Goal: Check status: Check status

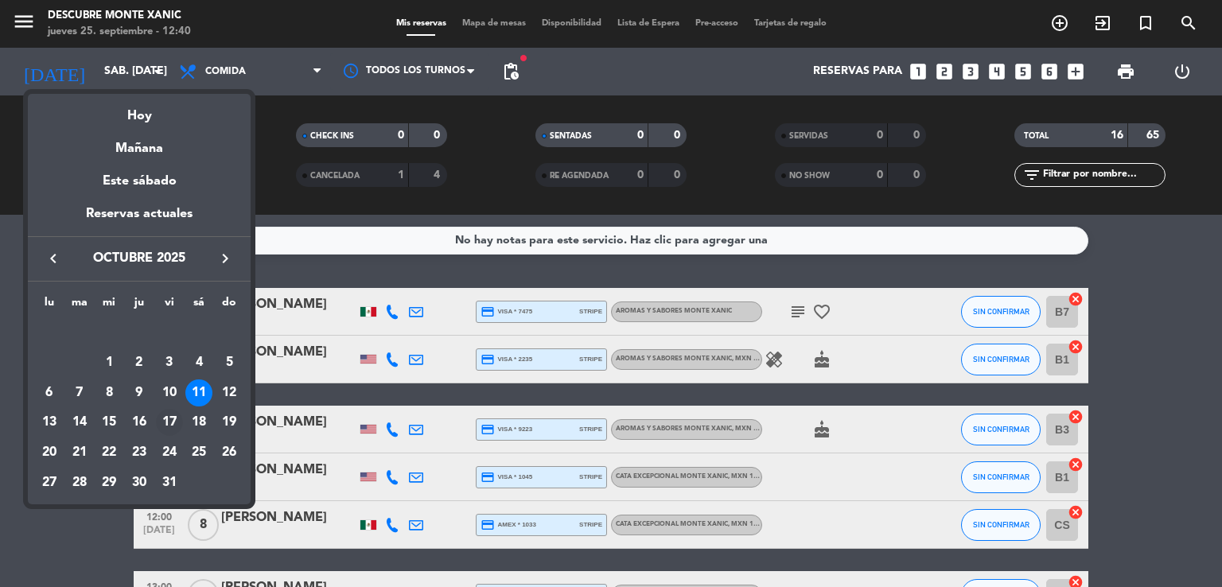
scroll to position [80, 0]
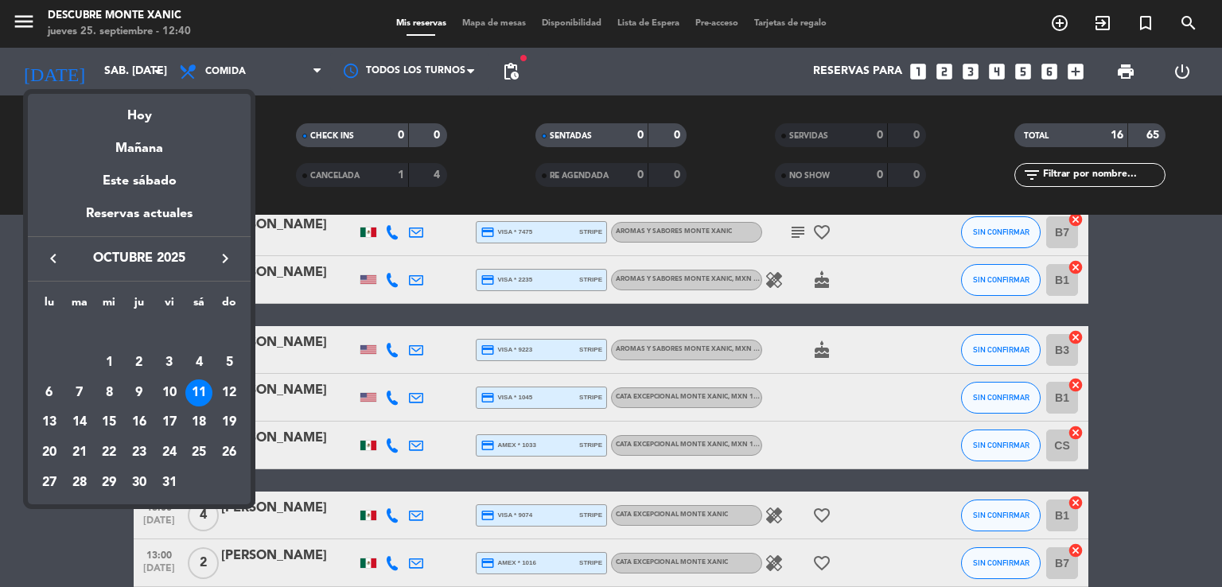
click at [57, 255] on icon "keyboard_arrow_left" at bounding box center [53, 258] width 19 height 19
click at [138, 445] on div "25" at bounding box center [139, 452] width 27 height 27
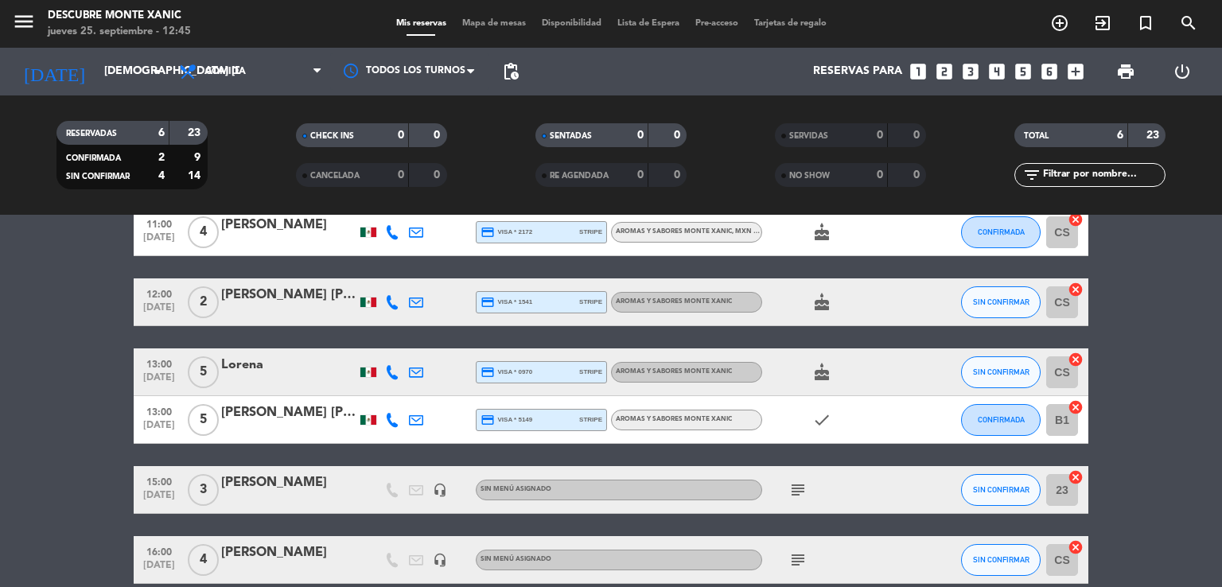
scroll to position [0, 0]
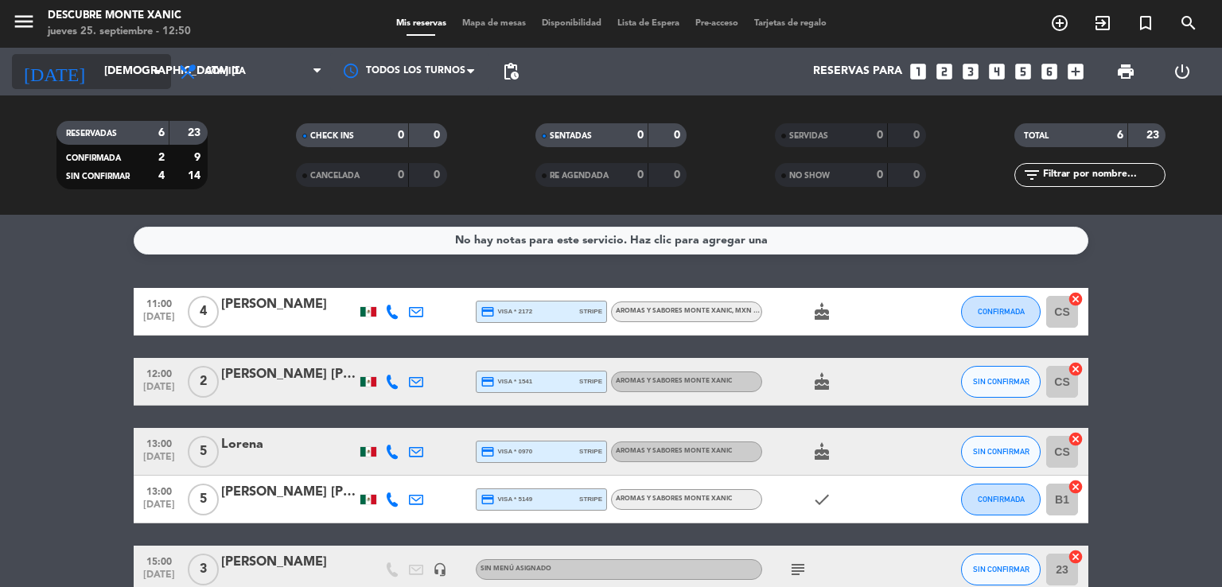
click at [100, 77] on input "[DEMOGRAPHIC_DATA] [DATE]" at bounding box center [171, 71] width 151 height 29
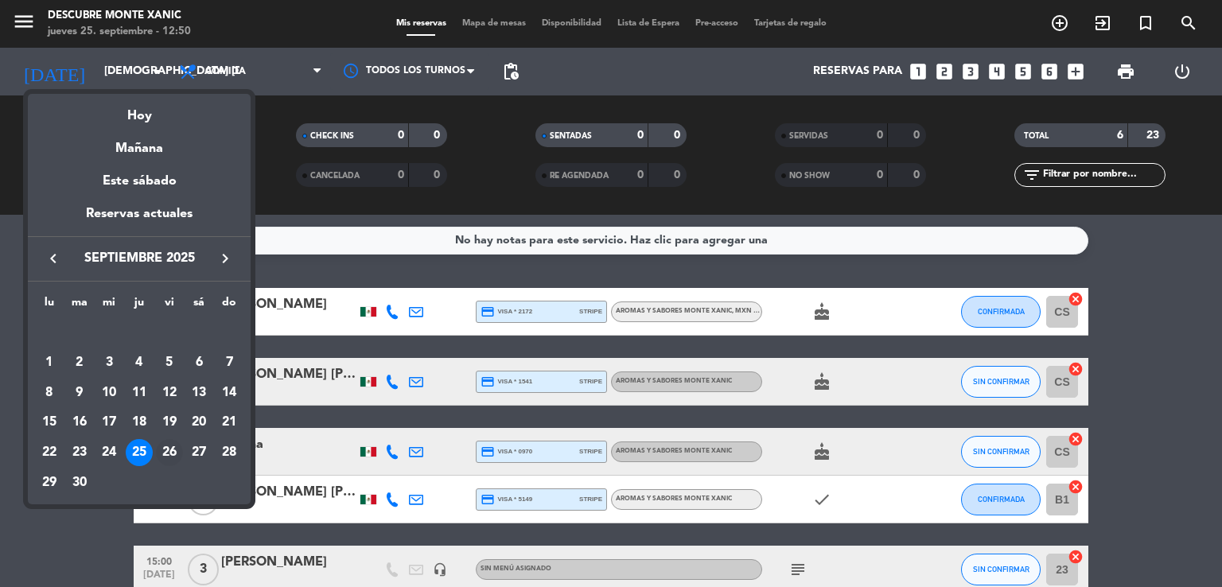
click at [180, 458] on div "26" at bounding box center [169, 452] width 27 height 27
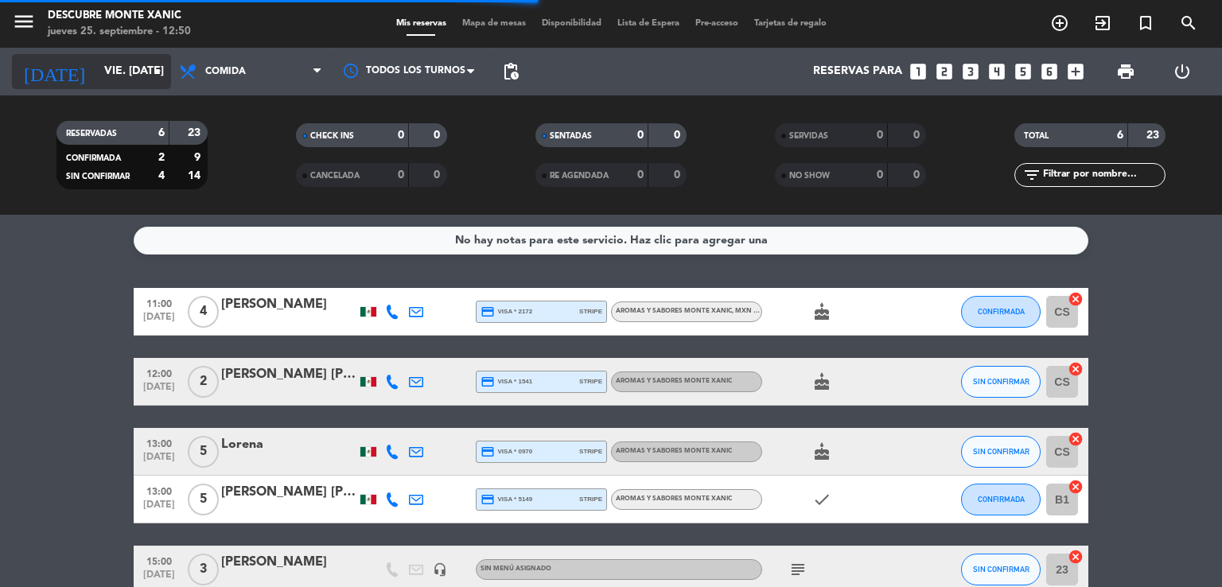
click at [115, 70] on input "vie. [DATE]" at bounding box center [171, 71] width 151 height 29
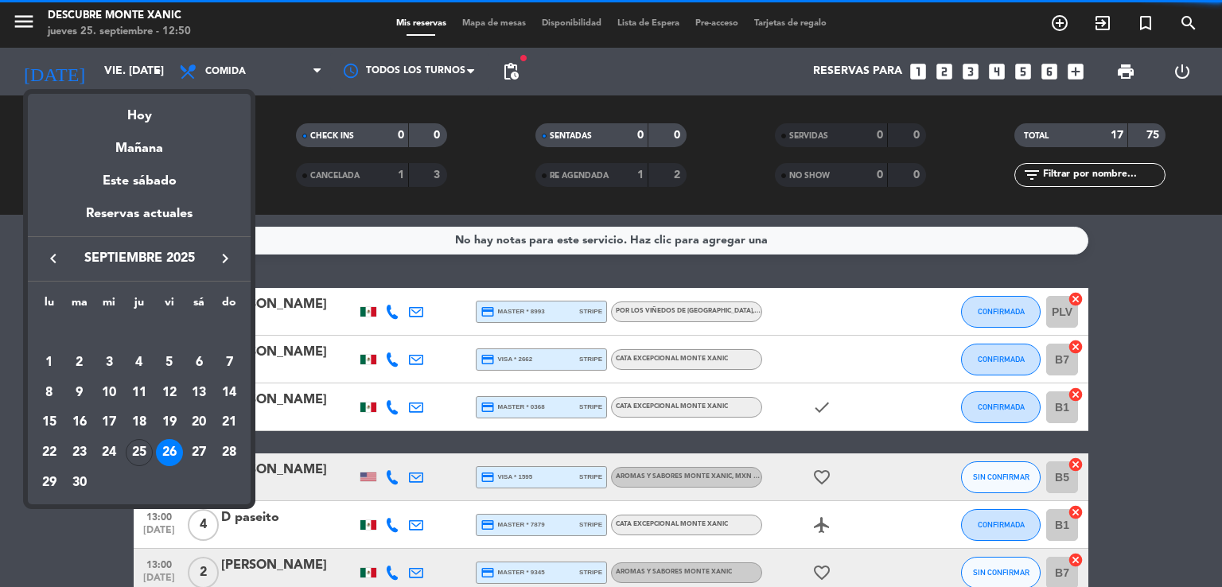
click at [201, 442] on div "27" at bounding box center [198, 452] width 27 height 27
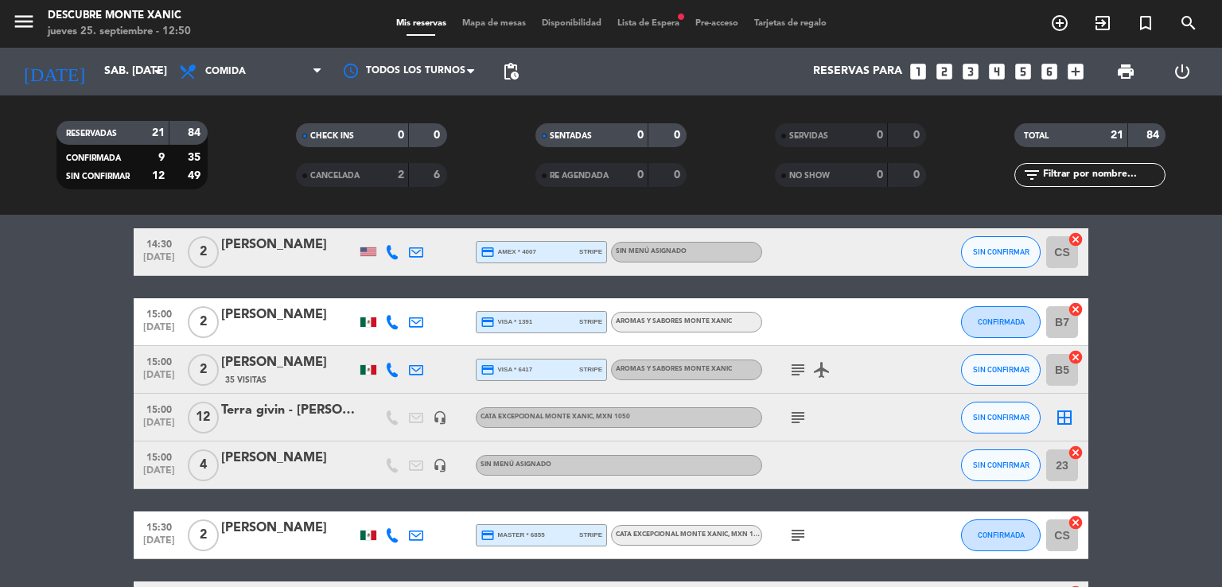
scroll to position [796, 0]
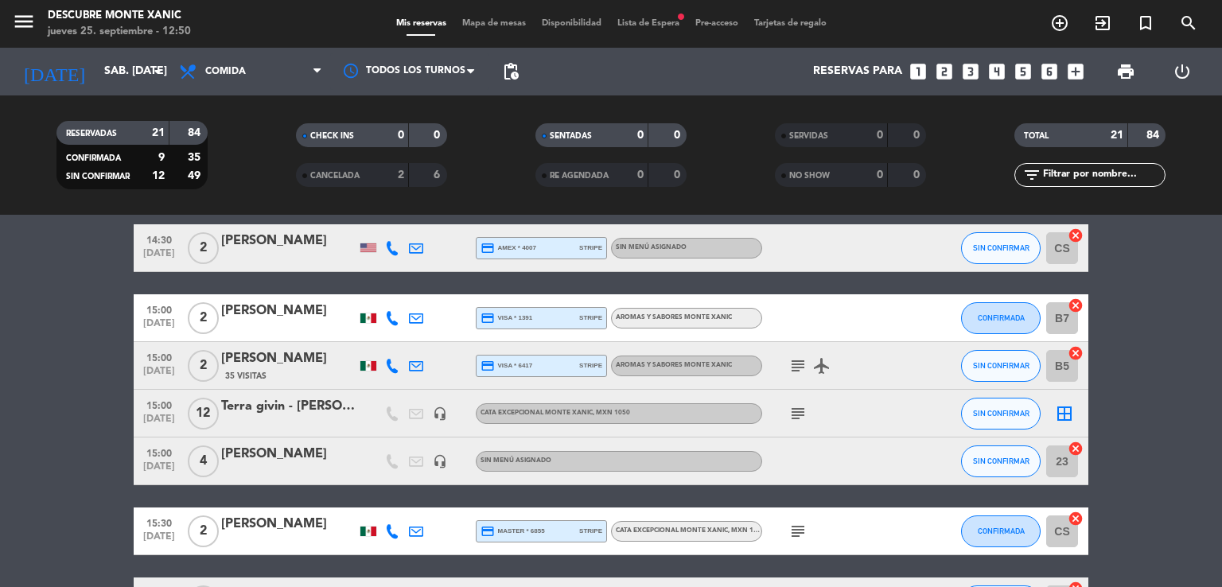
click at [789, 415] on icon "subject" at bounding box center [798, 413] width 19 height 19
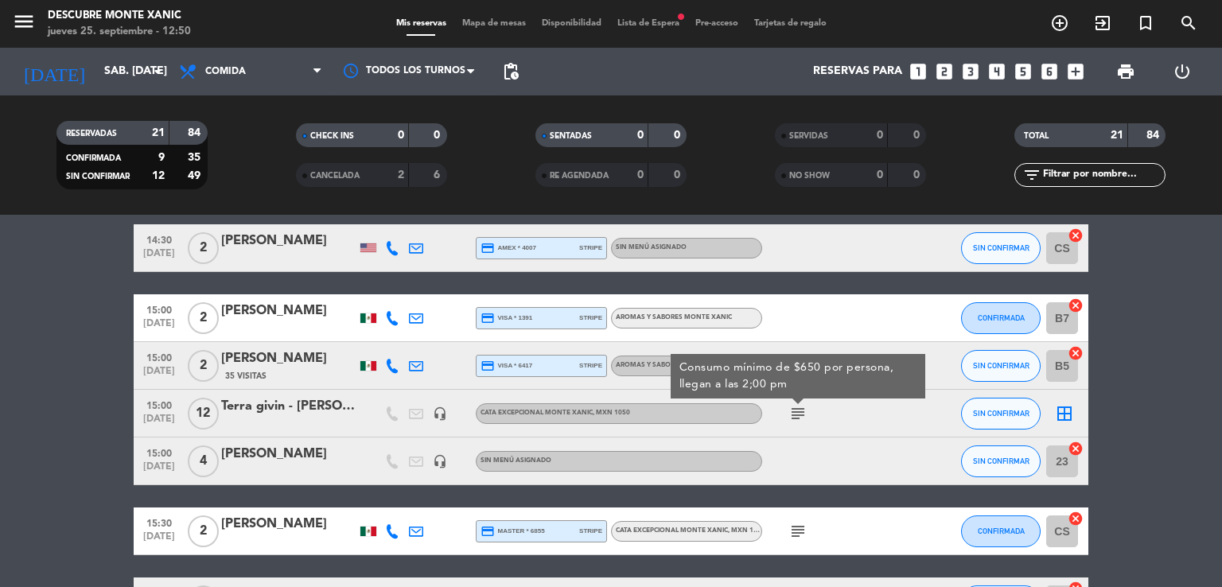
click at [789, 415] on icon "subject" at bounding box center [798, 413] width 19 height 19
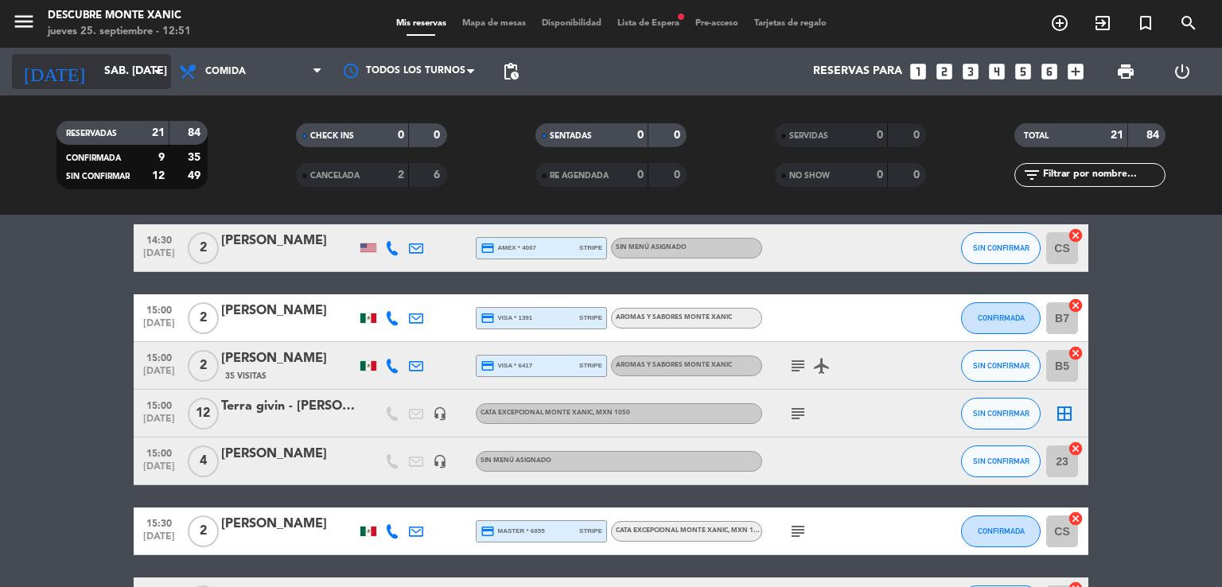
click at [140, 69] on input "sáb. [DATE]" at bounding box center [171, 71] width 151 height 29
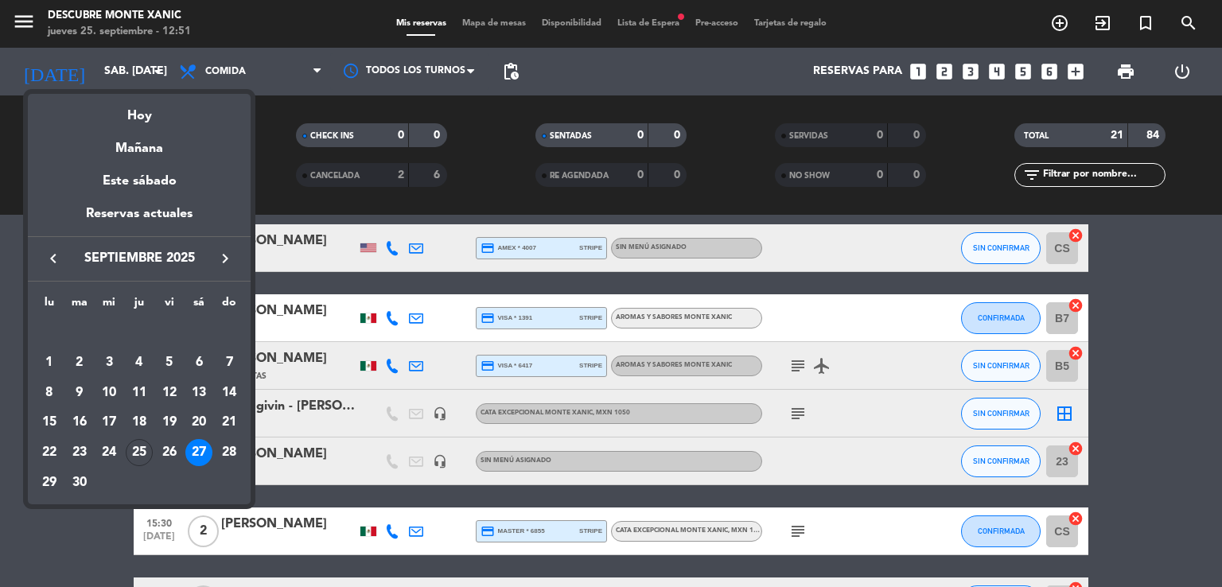
click at [166, 443] on div "26" at bounding box center [169, 452] width 27 height 27
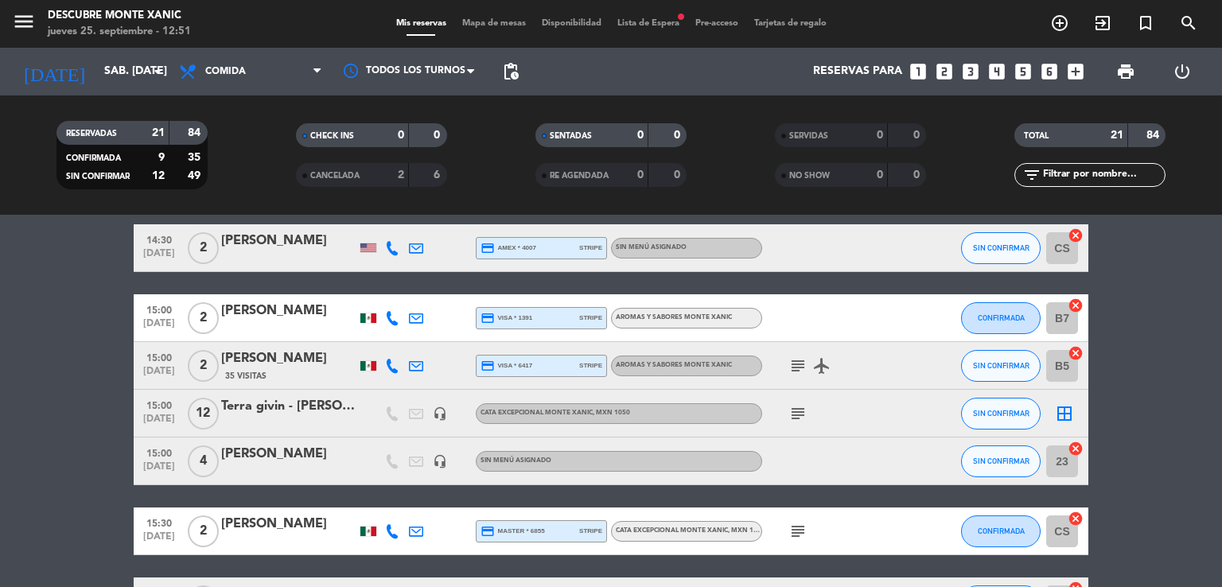
type input "vie. [DATE]"
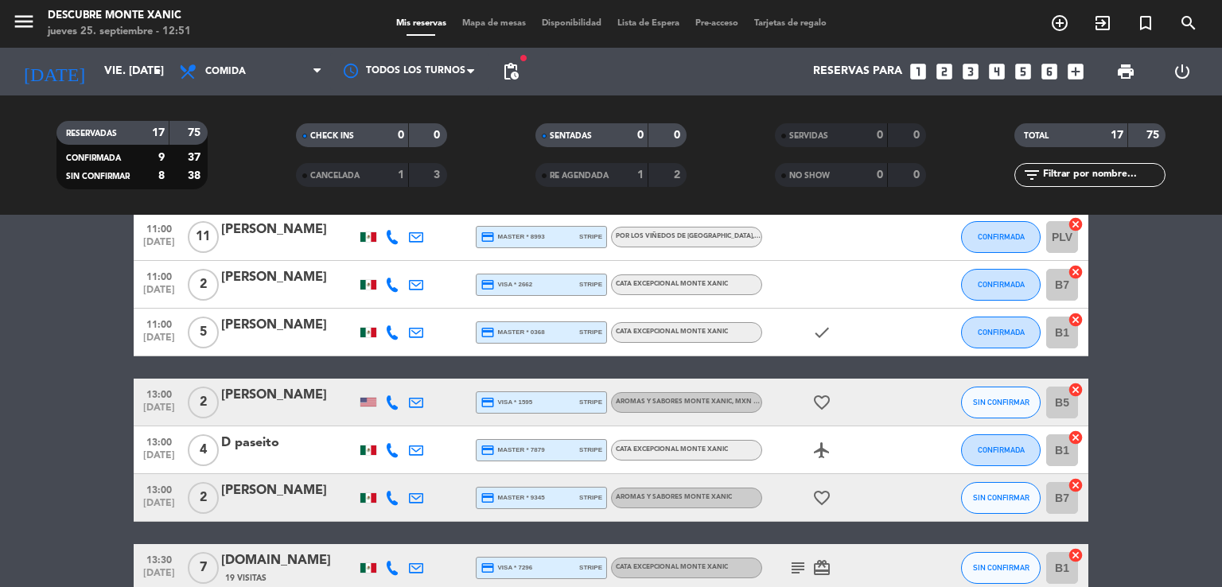
scroll to position [0, 0]
